Goal: Task Accomplishment & Management: Use online tool/utility

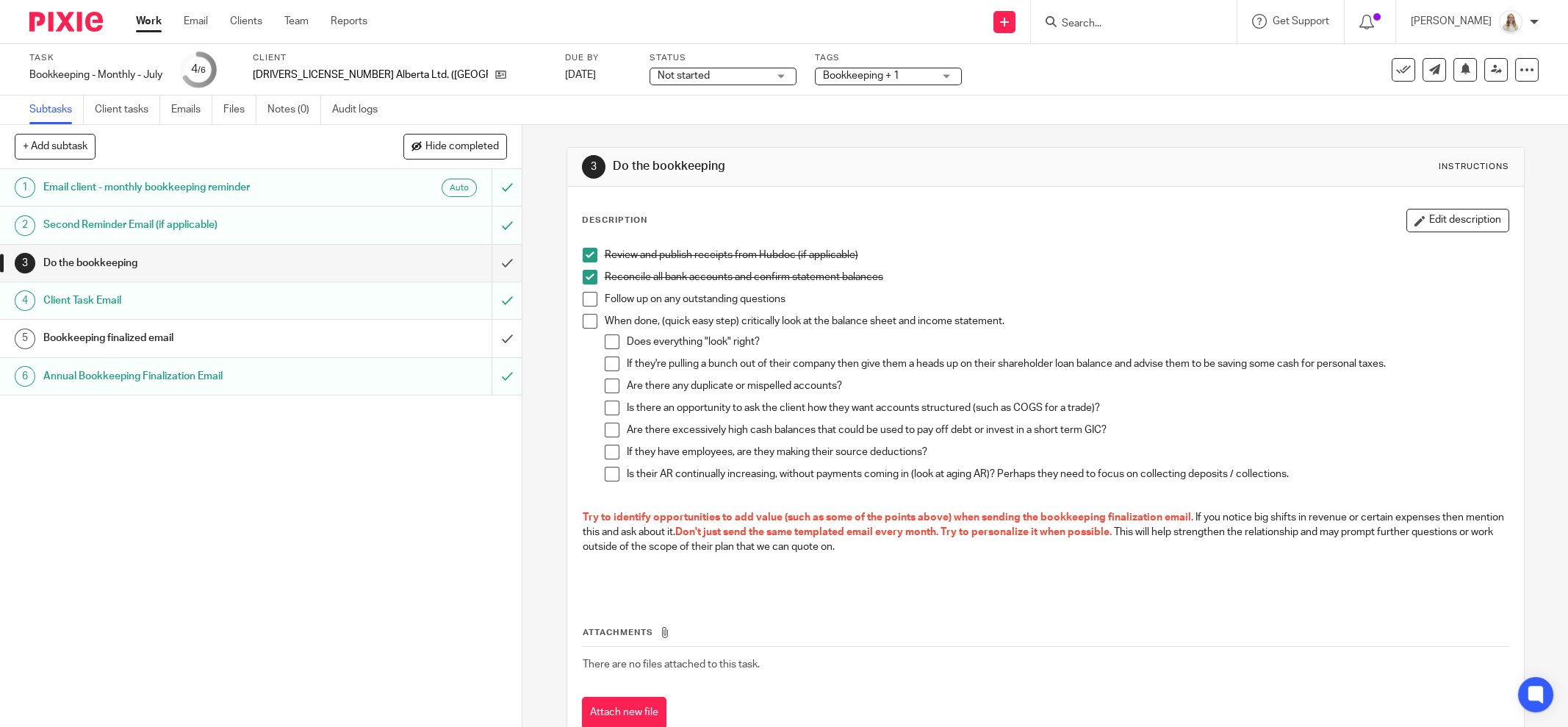
click at [1109, 24] on input "Search" at bounding box center [1126, 24] width 132 height 13
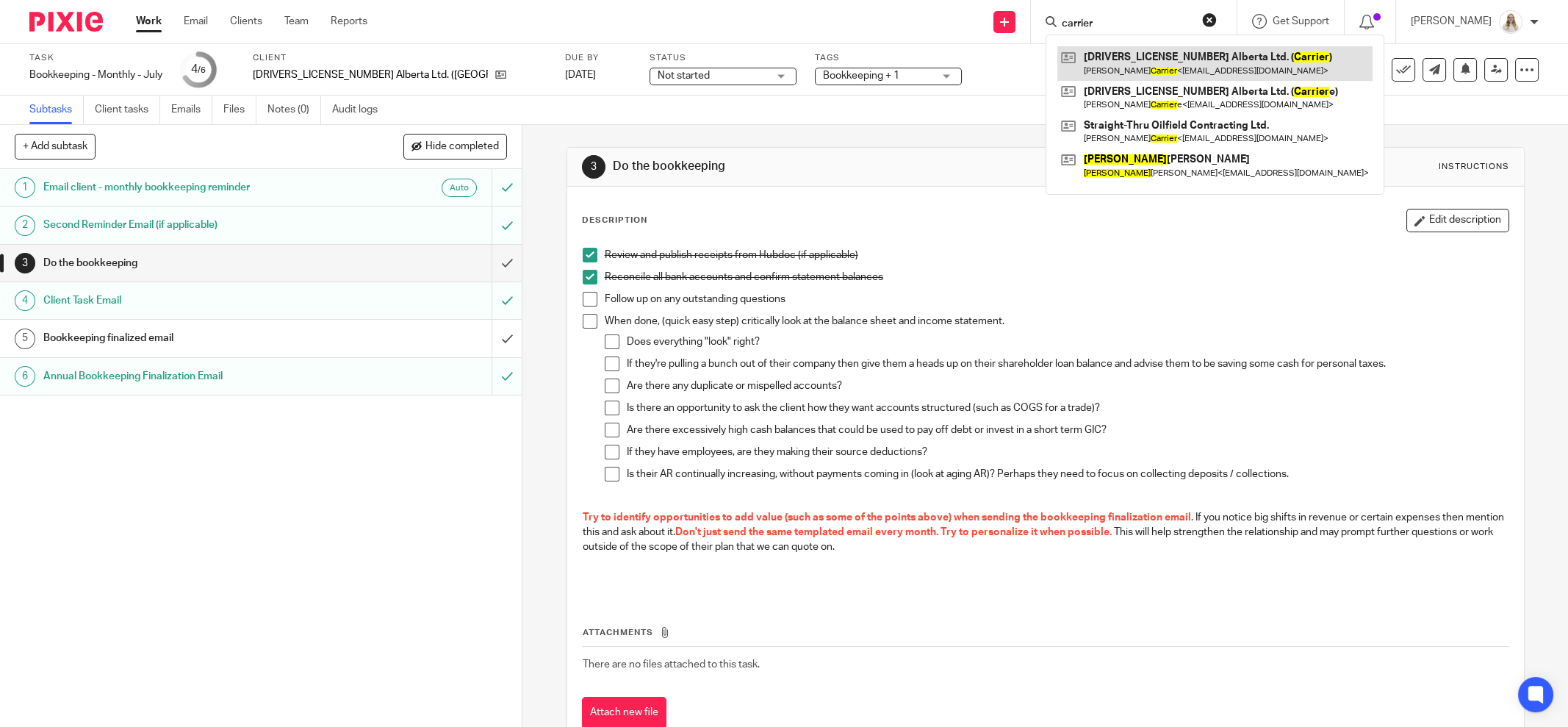
type input "carrier"
drag, startPoint x: 1004, startPoint y: 64, endPoint x: 955, endPoint y: 6, distance: 75.9
click at [999, 59] on div "Task Bookkeeping - Monthly - July Save Bookkeeping - Monthly - July 4 /6 Client…" at bounding box center [658, 69] width 1258 height 35
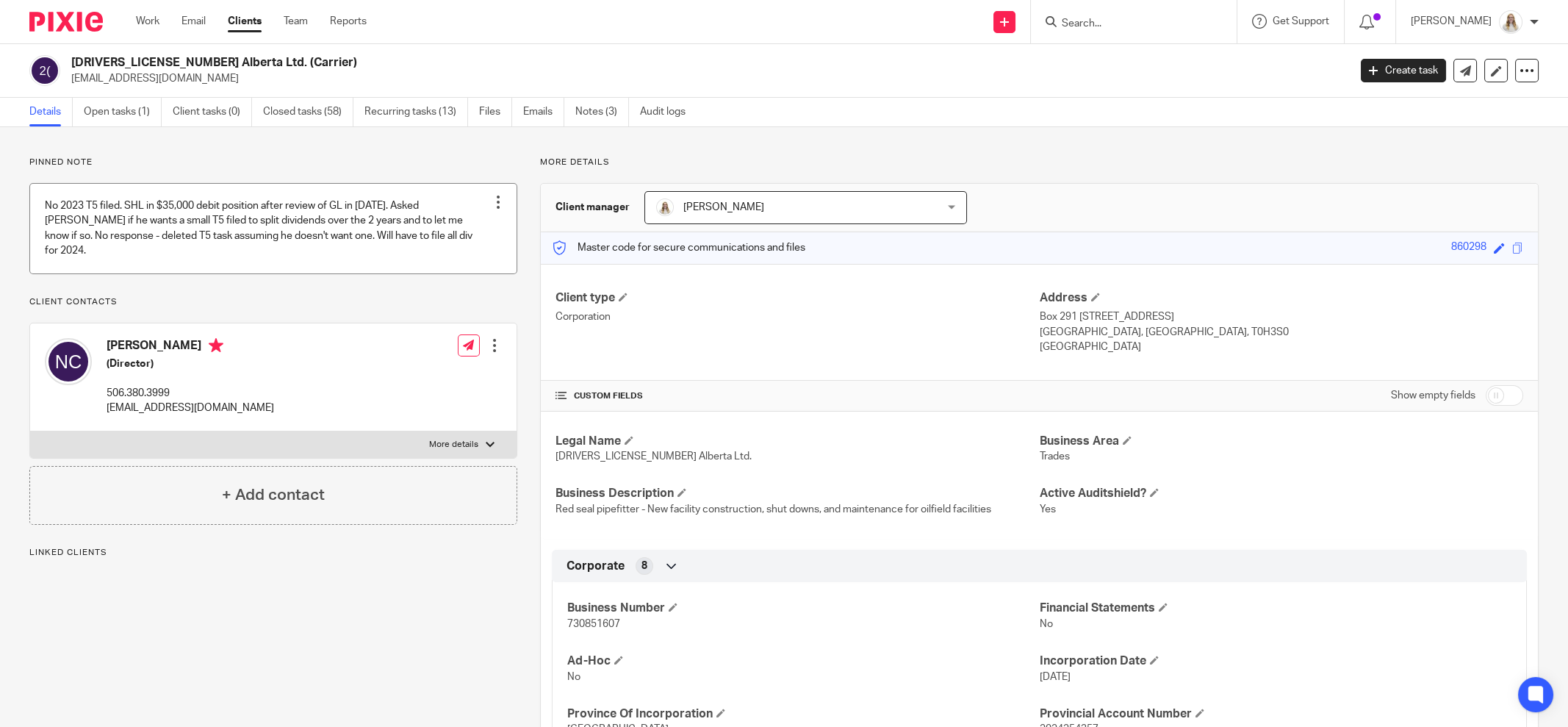
drag, startPoint x: 148, startPoint y: 109, endPoint x: 227, endPoint y: 199, distance: 119.8
click at [148, 109] on link "Open tasks (1)" at bounding box center [123, 112] width 78 height 29
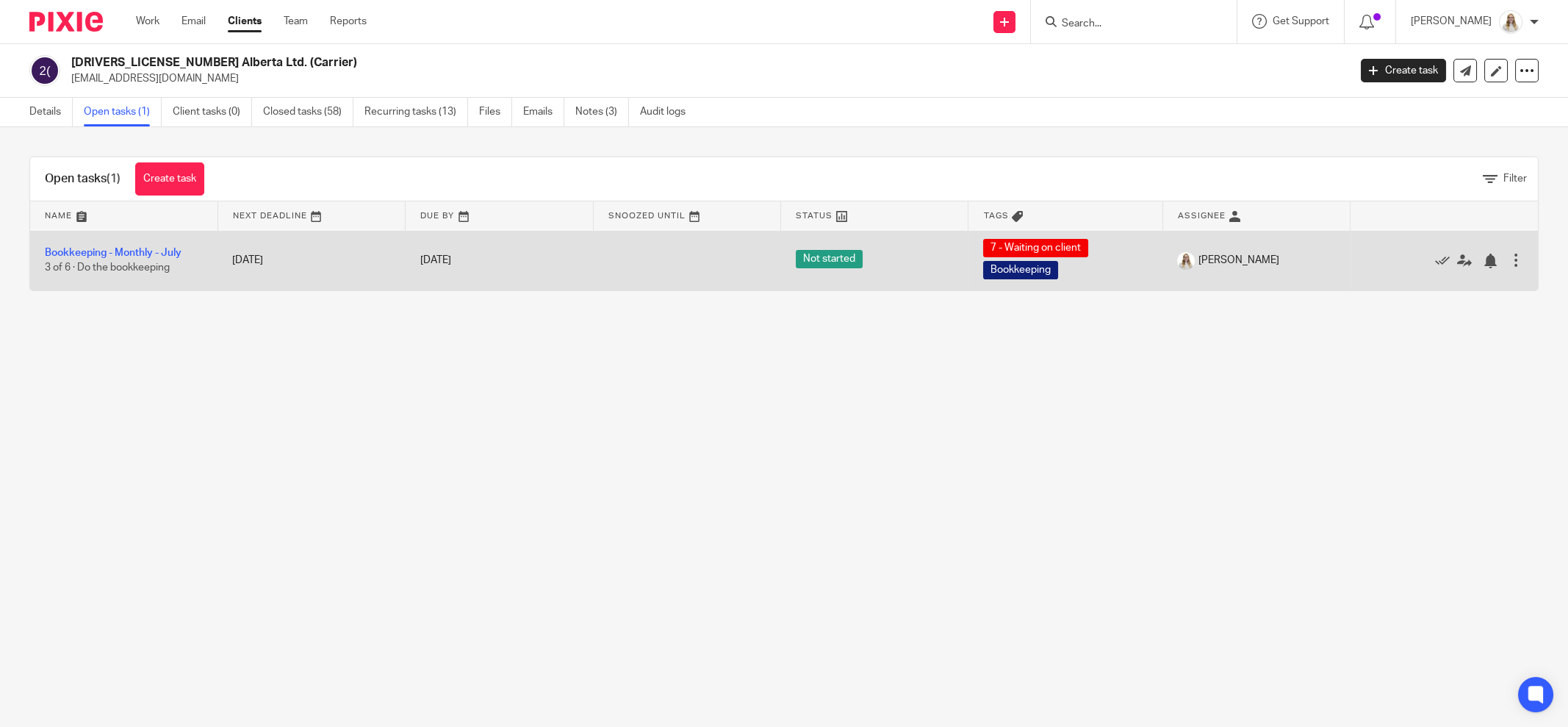
click at [123, 243] on td "Bookkeeping - Monthly - [DATE] of 6 · Do the bookkeeping" at bounding box center [124, 260] width 188 height 60
click at [122, 249] on link "Bookkeeping - Monthly - July" at bounding box center [113, 253] width 137 height 11
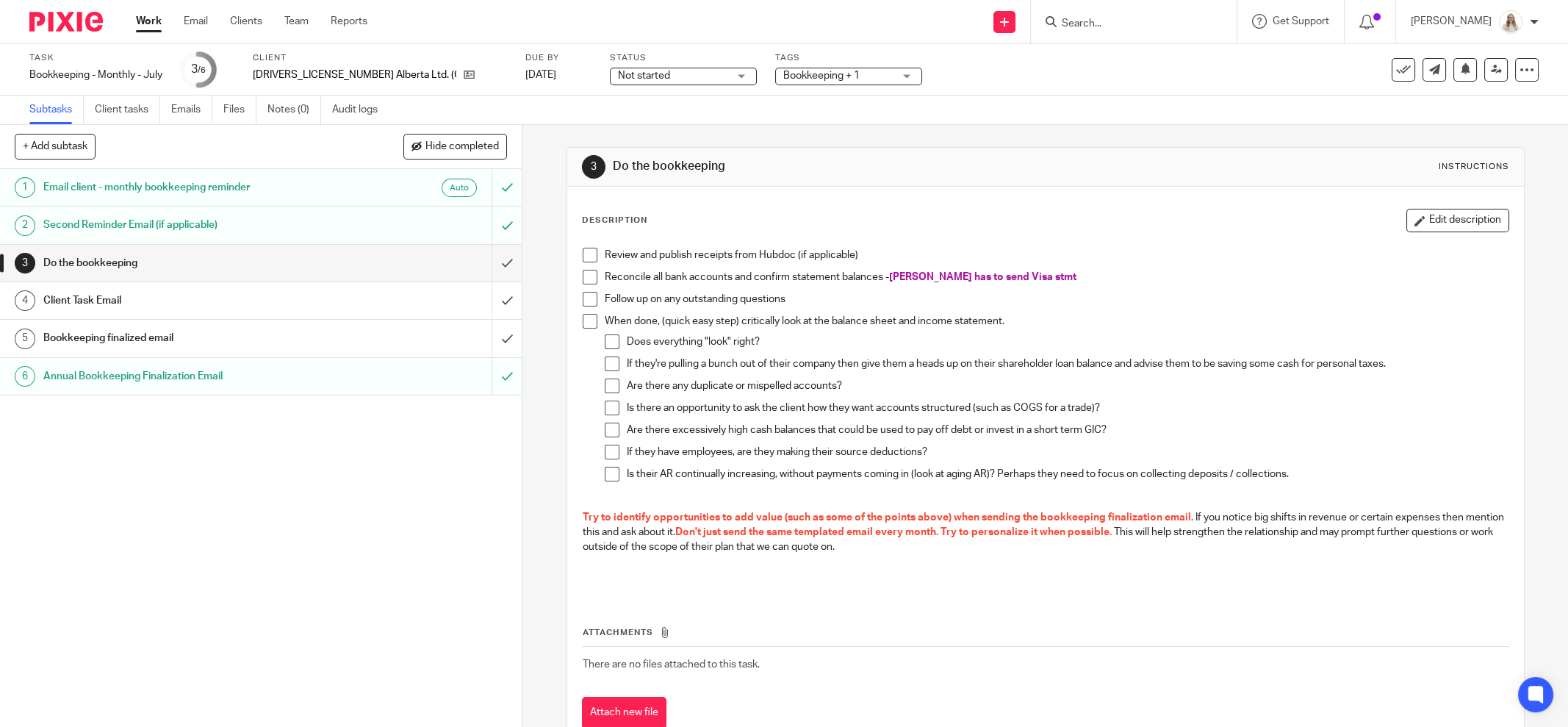
click at [585, 252] on span at bounding box center [590, 255] width 15 height 15
click at [590, 277] on span at bounding box center [590, 277] width 15 height 15
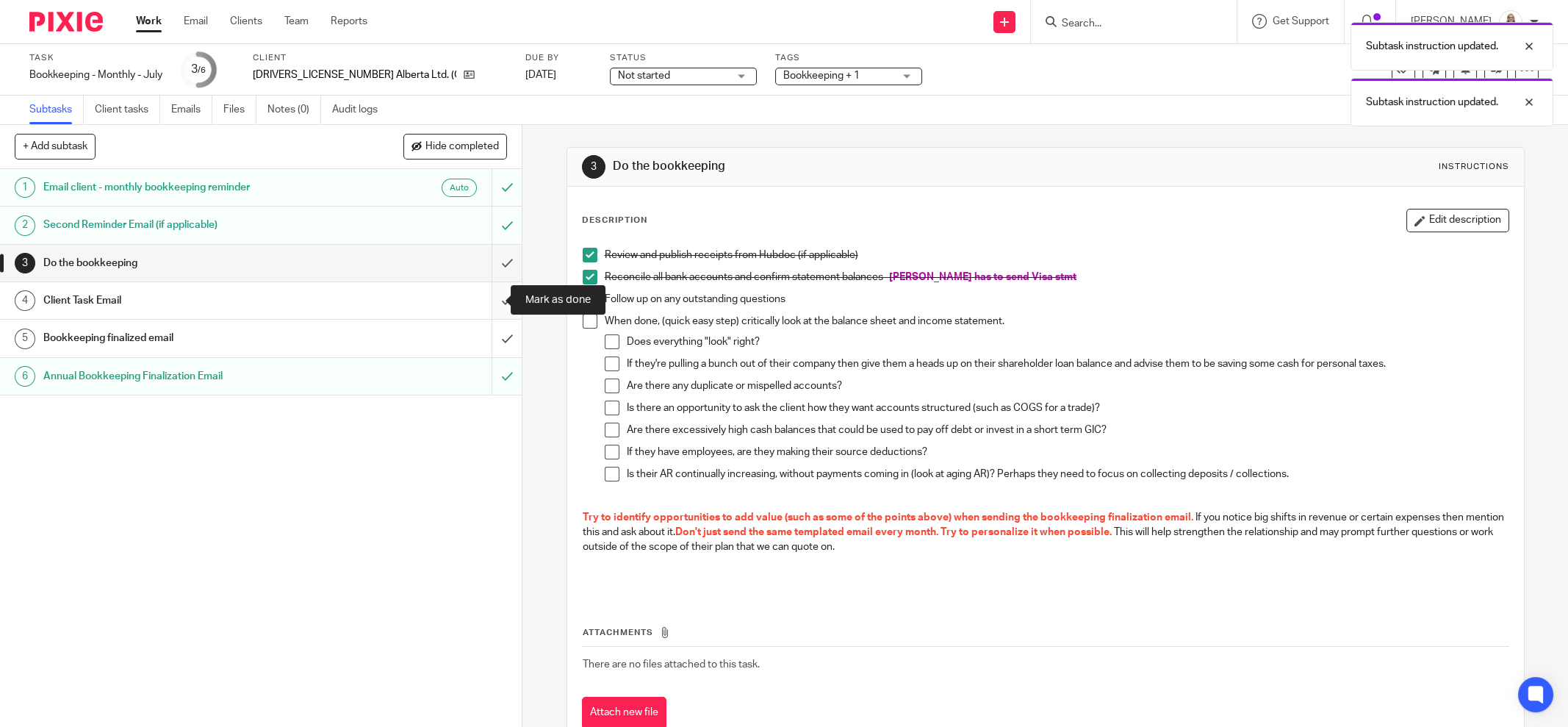
click at [483, 311] on input "submit" at bounding box center [261, 300] width 522 height 37
